Goal: Navigation & Orientation: Find specific page/section

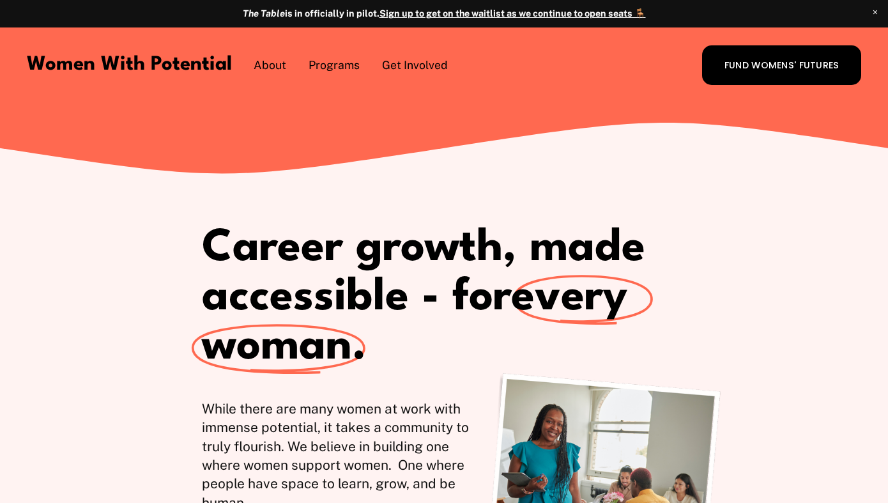
click at [0, 0] on span "Meet the Board" at bounding box center [0, 0] width 0 height 0
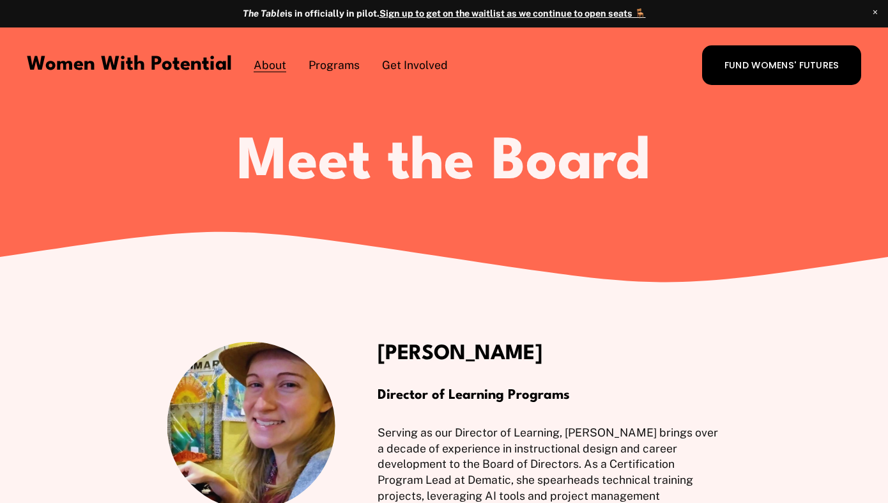
click at [0, 0] on span "1:1 Coaching" at bounding box center [0, 0] width 0 height 0
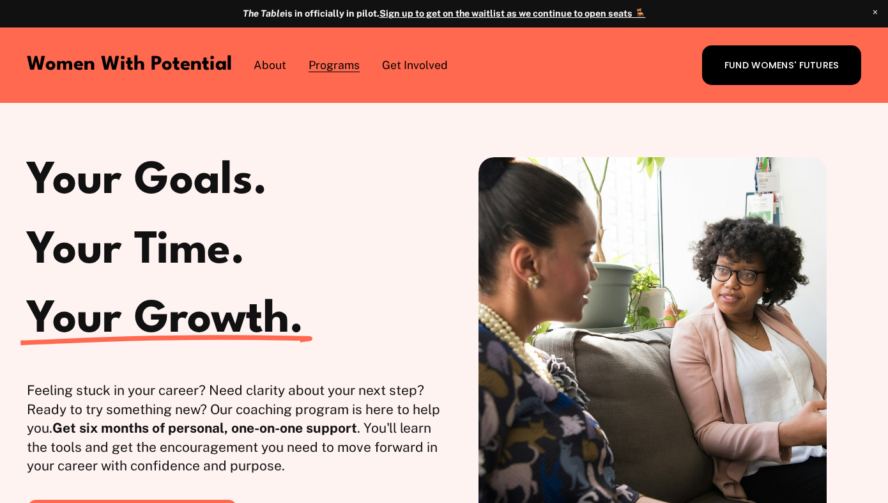
click at [413, 70] on span "Get Involved" at bounding box center [415, 66] width 66 height 16
click at [0, 0] on link "Donate" at bounding box center [0, 0] width 0 height 0
